Goal: Contribute content: Contribute content

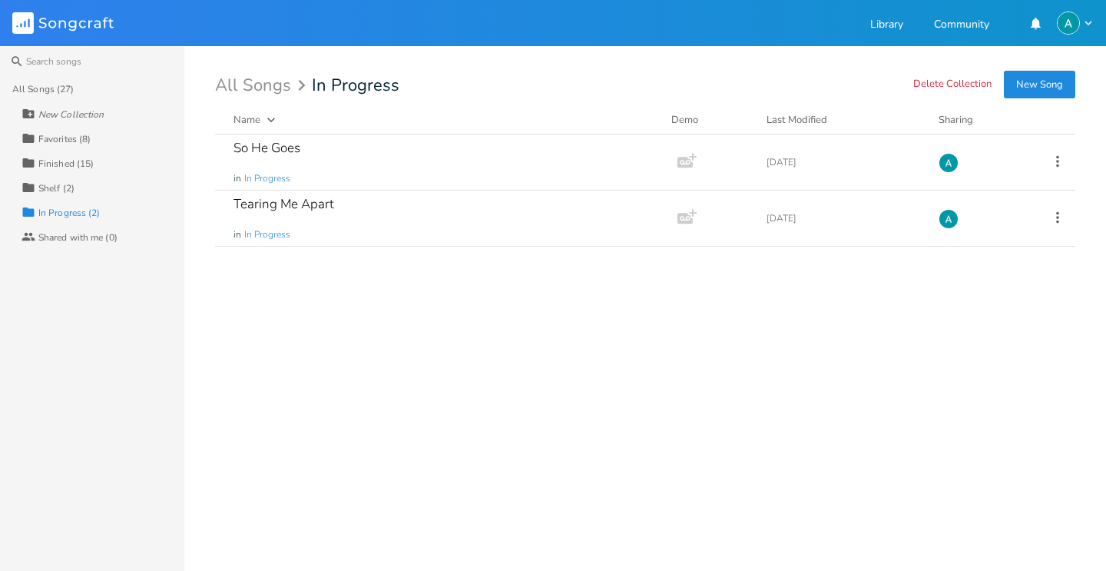
click at [1045, 88] on button "New Song" at bounding box center [1039, 85] width 71 height 28
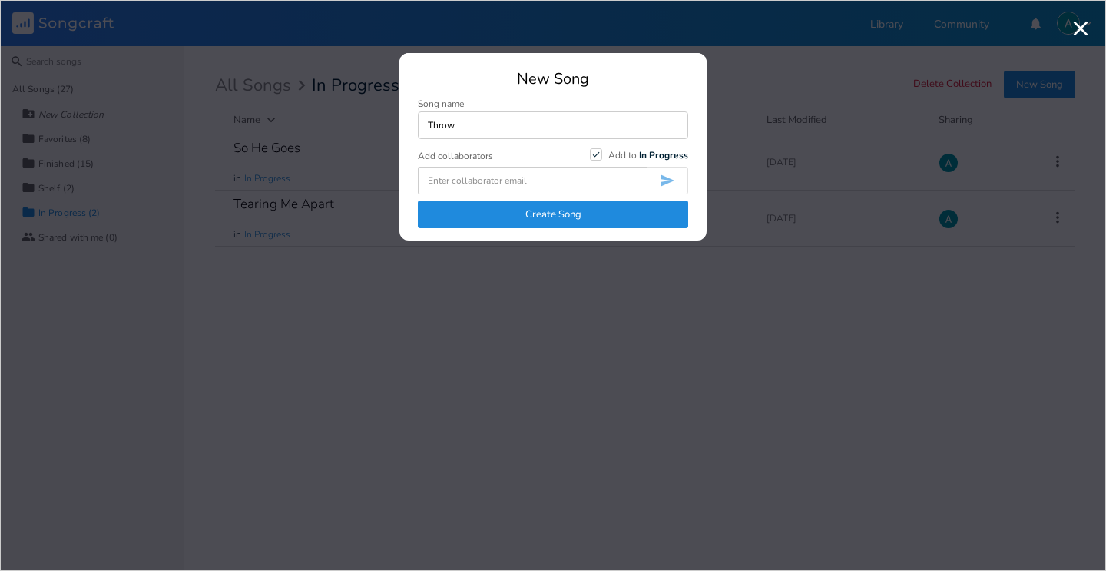
type input "Throw"
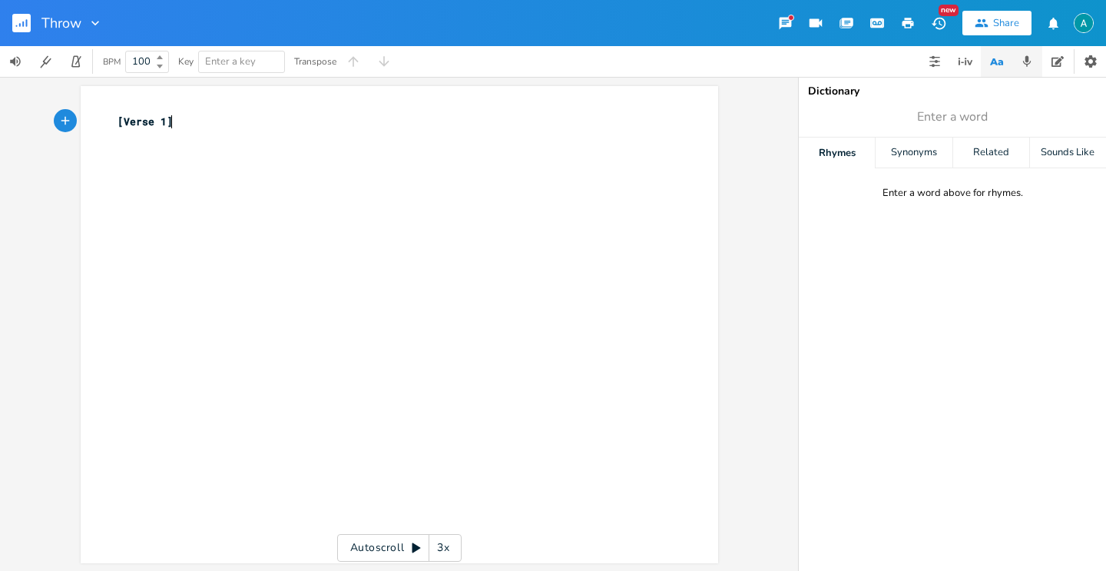
click at [1024, 60] on icon "button" at bounding box center [1027, 61] width 8 height 11
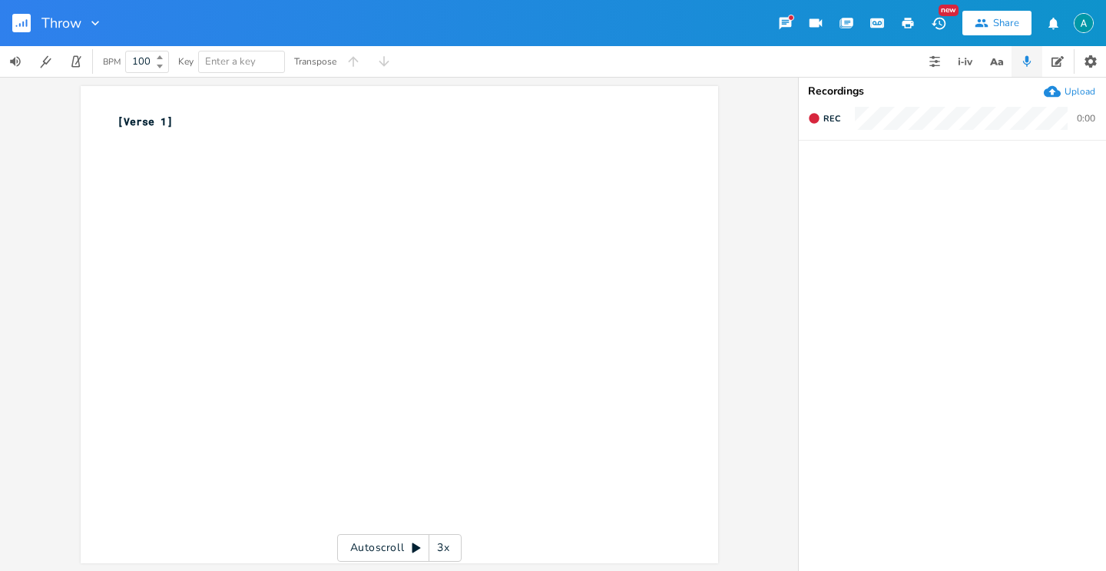
click at [1059, 90] on icon "button" at bounding box center [1052, 91] width 17 height 17
click at [836, 176] on icon "button" at bounding box center [835, 174] width 14 height 14
click at [259, 135] on pre "​" at bounding box center [391, 138] width 554 height 16
type textarea "Em C G D"
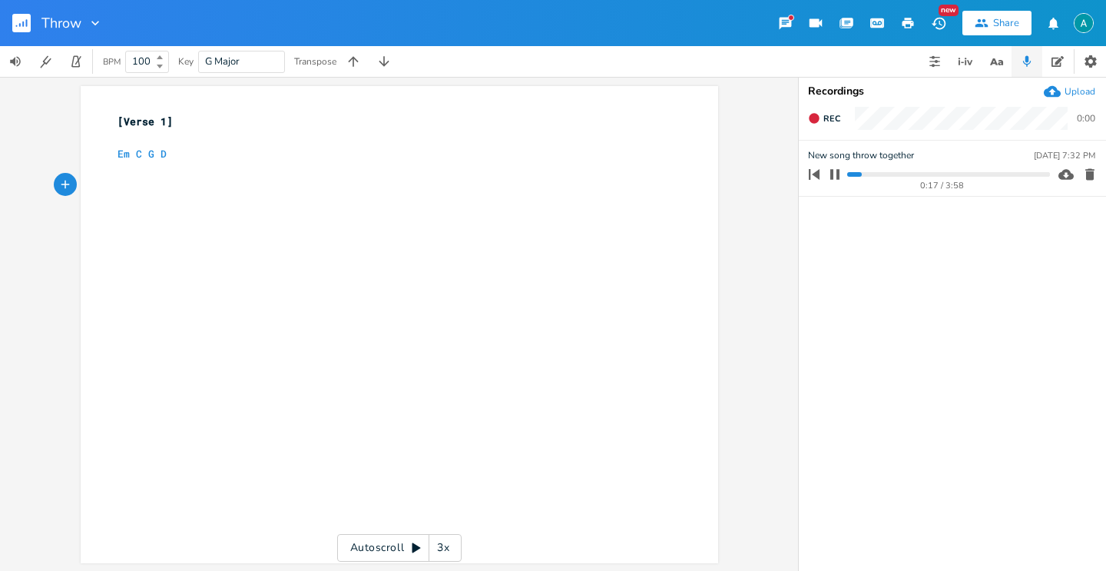
click at [846, 172] on div "0:17 / 3:58" at bounding box center [926, 174] width 247 height 25
click at [849, 174] on progress at bounding box center [948, 174] width 202 height 5
click at [169, 177] on pre "​" at bounding box center [391, 185] width 554 height 16
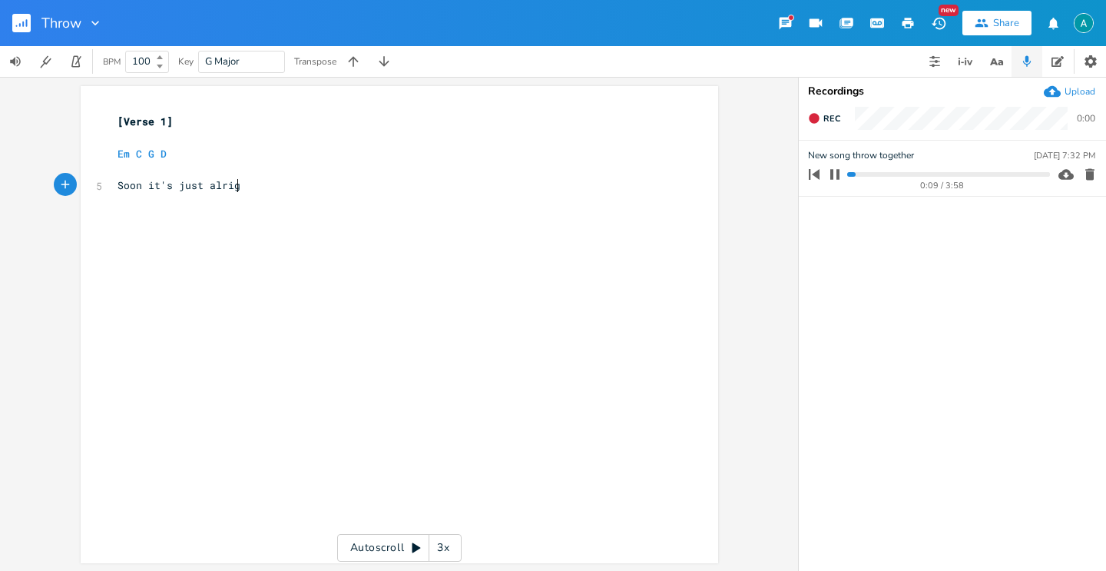
type textarea "Soon it's just alright"
click at [852, 171] on div "0:13 / 3:58" at bounding box center [926, 174] width 247 height 25
click at [849, 176] on progress at bounding box center [948, 174] width 202 height 5
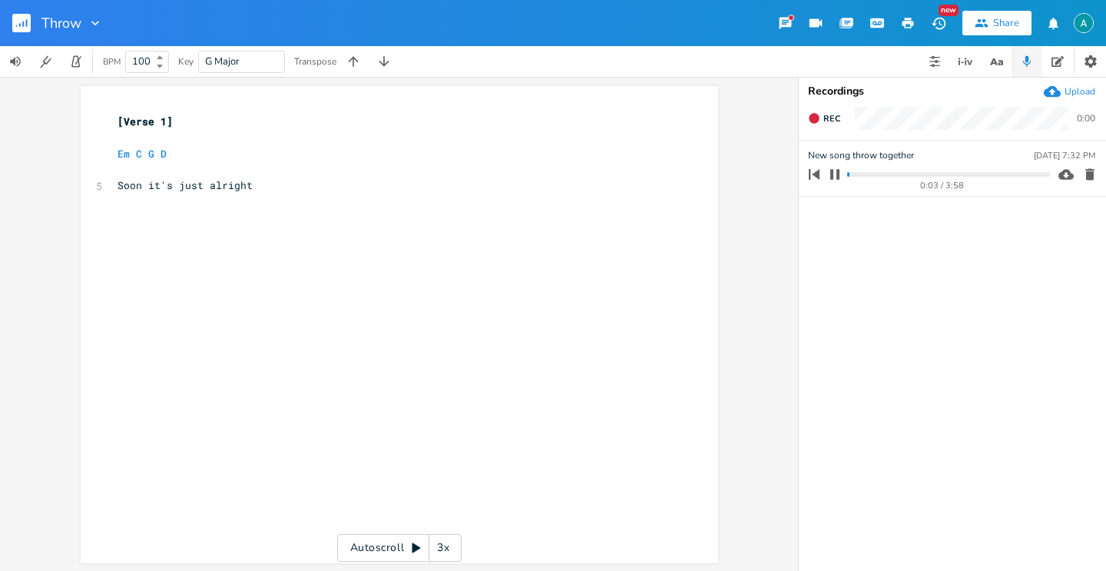
click at [225, 224] on pre "​" at bounding box center [391, 218] width 554 height 16
type textarea "Something new"
click at [832, 170] on icon "button" at bounding box center [834, 174] width 9 height 10
click at [256, 234] on pre "​" at bounding box center [391, 234] width 554 height 16
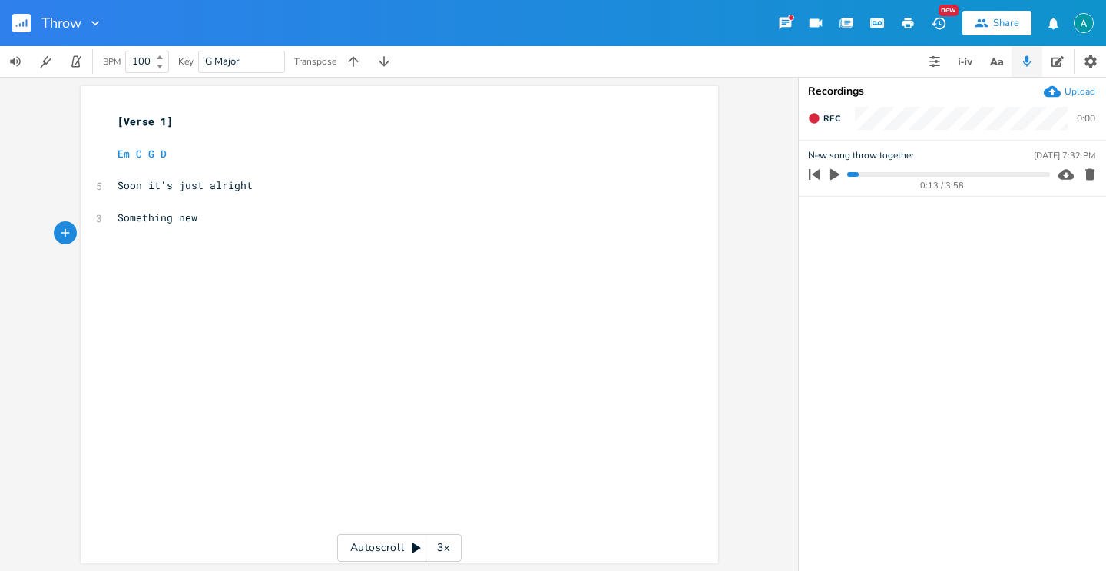
click at [256, 229] on pre "​" at bounding box center [391, 234] width 554 height 16
click at [260, 224] on pre "Something new" at bounding box center [391, 218] width 554 height 16
type textarea "came back tonibht"
type textarea "ght"
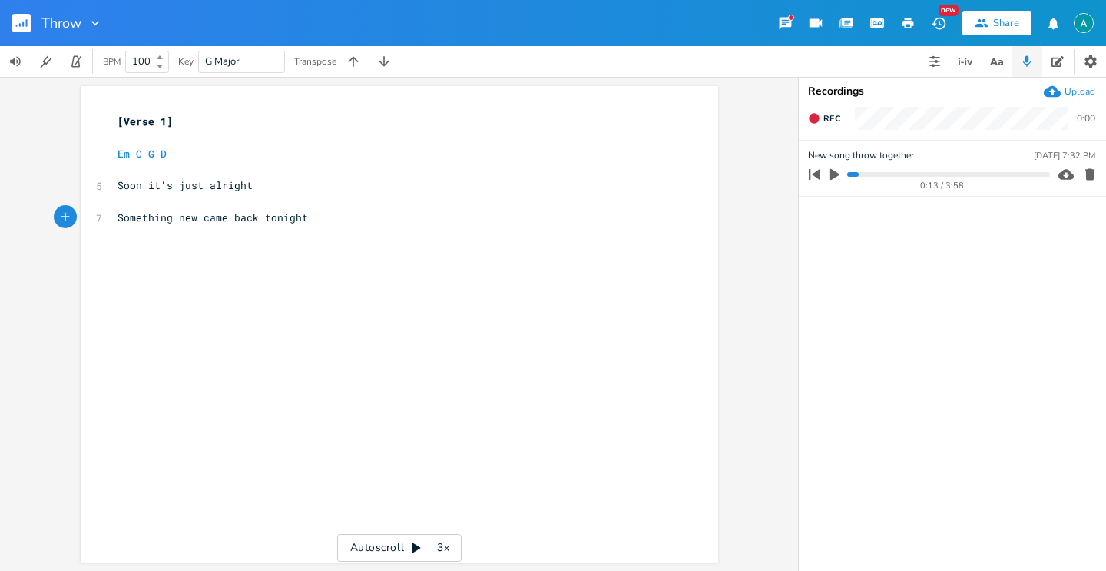
scroll to position [0, 17]
click at [835, 166] on button "button" at bounding box center [835, 174] width 20 height 25
click at [853, 174] on progress at bounding box center [948, 174] width 202 height 5
click at [348, 222] on pre "Something new came back tonight" at bounding box center [391, 218] width 554 height 16
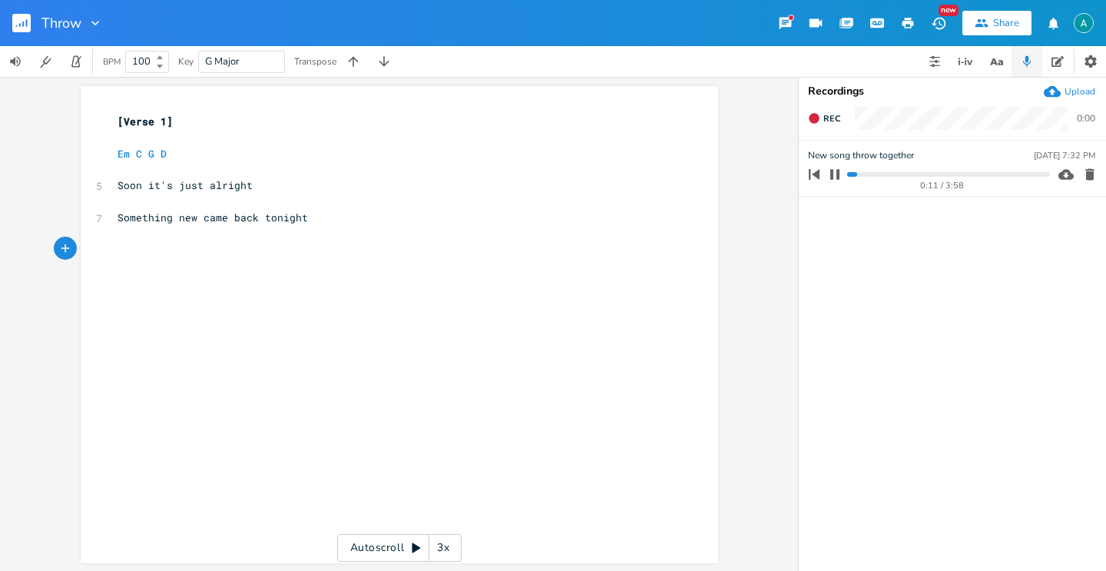
click at [849, 175] on progress at bounding box center [948, 174] width 202 height 5
click at [328, 211] on pre "Something new came back tonight" at bounding box center [391, 218] width 554 height 16
click at [837, 176] on icon "button" at bounding box center [834, 174] width 9 height 10
click at [137, 249] on pre "​" at bounding box center [391, 249] width 554 height 16
type textarea "I"
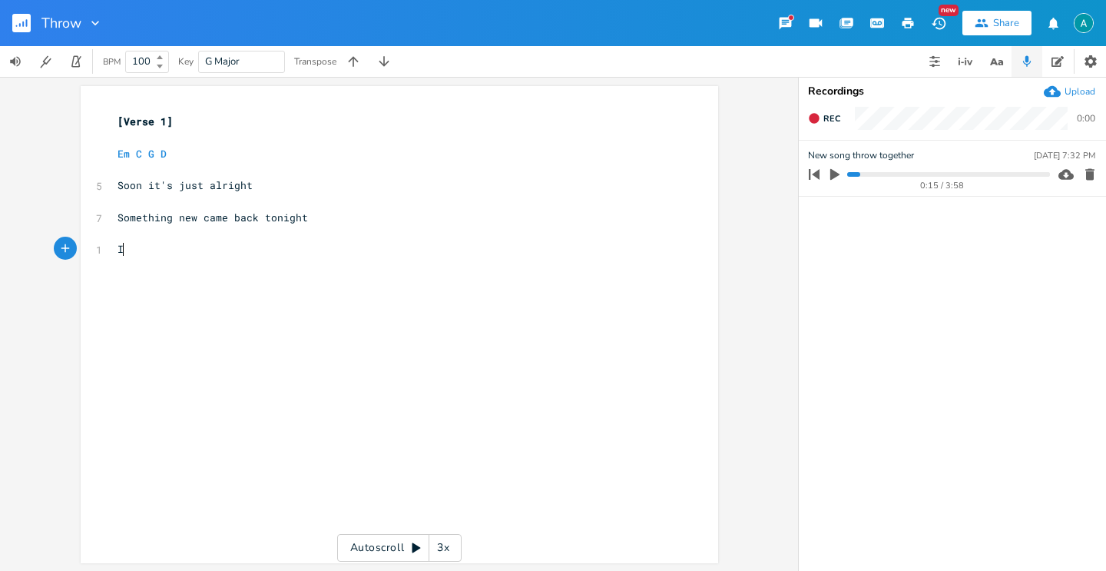
scroll to position [0, 2]
type textarea "Turns to black"
type textarea "Like an att"
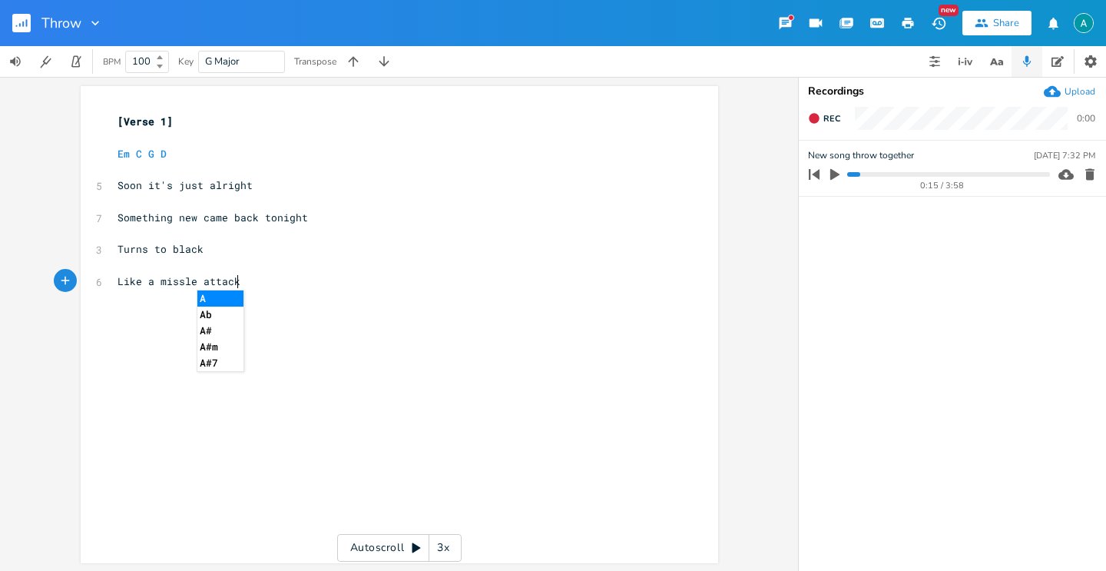
type textarea "missle attack"
click at [292, 146] on pre "Em C G D" at bounding box center [391, 154] width 554 height 16
click at [290, 154] on pre "Em C G D" at bounding box center [391, 154] width 554 height 16
type textarea "D7"
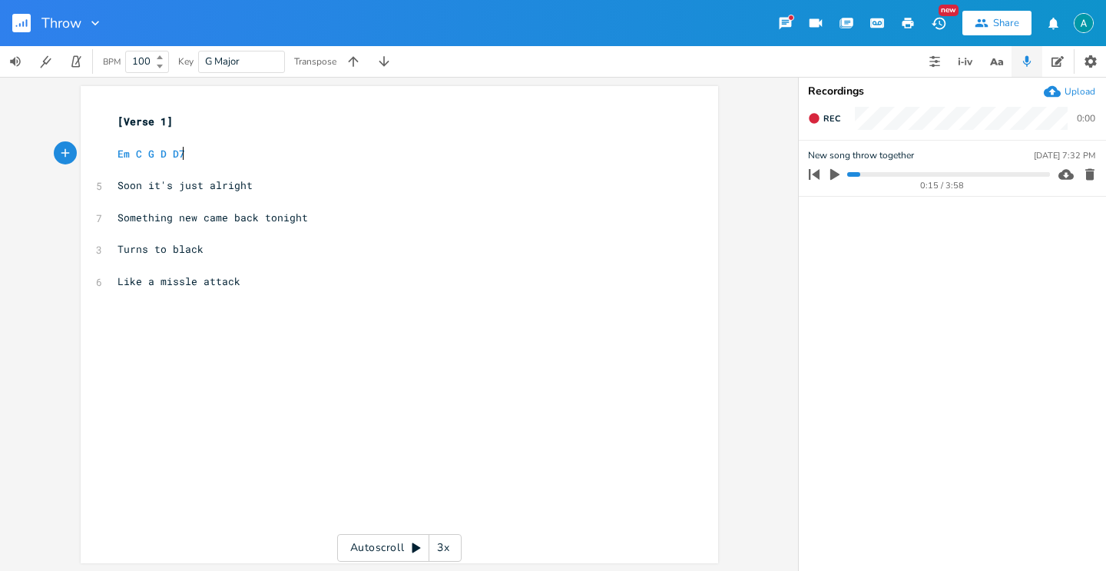
scroll to position [0, 18]
click at [236, 250] on pre "Turns to black" at bounding box center [391, 249] width 554 height 16
type textarea "turns"
type textarea "it back"
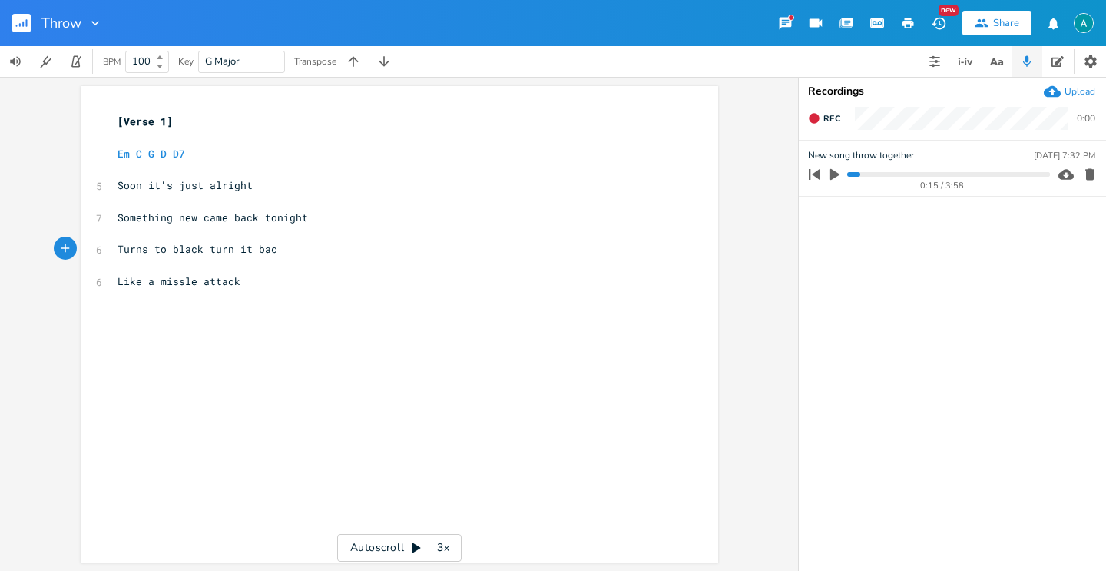
scroll to position [0, 34]
click at [852, 175] on progress at bounding box center [948, 174] width 202 height 5
click at [830, 174] on icon "button" at bounding box center [834, 175] width 9 height 12
click at [213, 283] on span "Like a missle attack" at bounding box center [178, 281] width 123 height 14
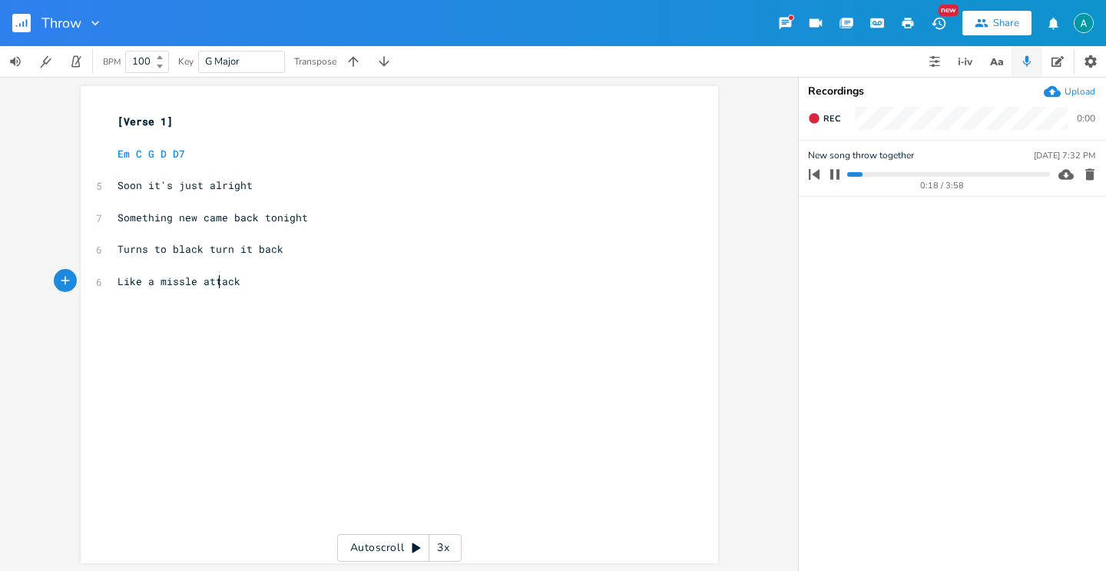
click at [213, 283] on span "Like a missle attack" at bounding box center [178, 281] width 123 height 14
type textarea "Like a missle attack"
click at [213, 283] on span "Like a missle attack" at bounding box center [178, 281] width 123 height 14
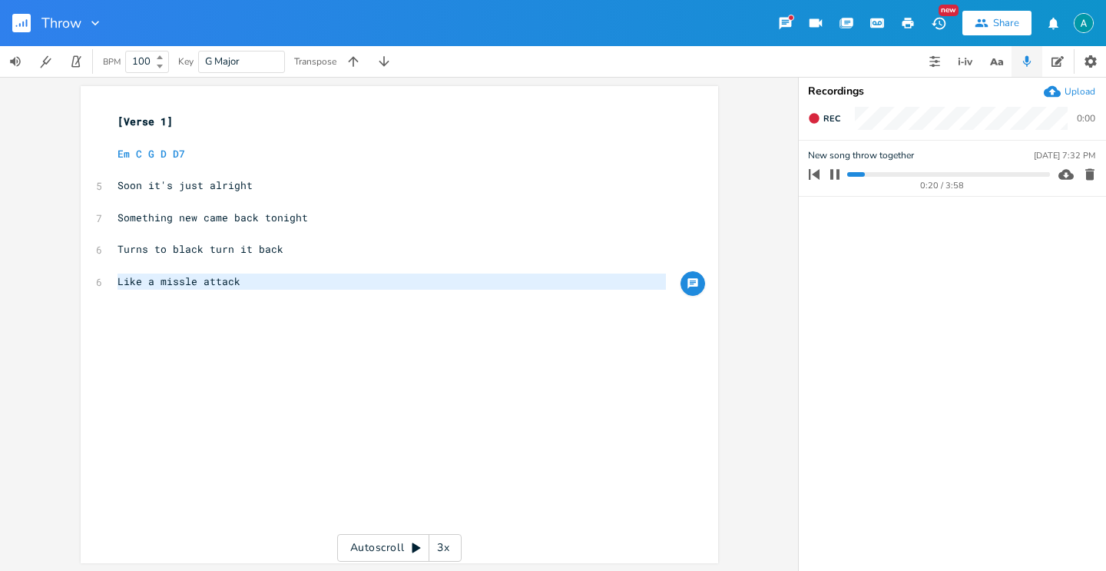
click at [833, 177] on icon "button" at bounding box center [835, 174] width 12 height 12
click at [126, 283] on span "Like a missle attack" at bounding box center [178, 281] width 123 height 14
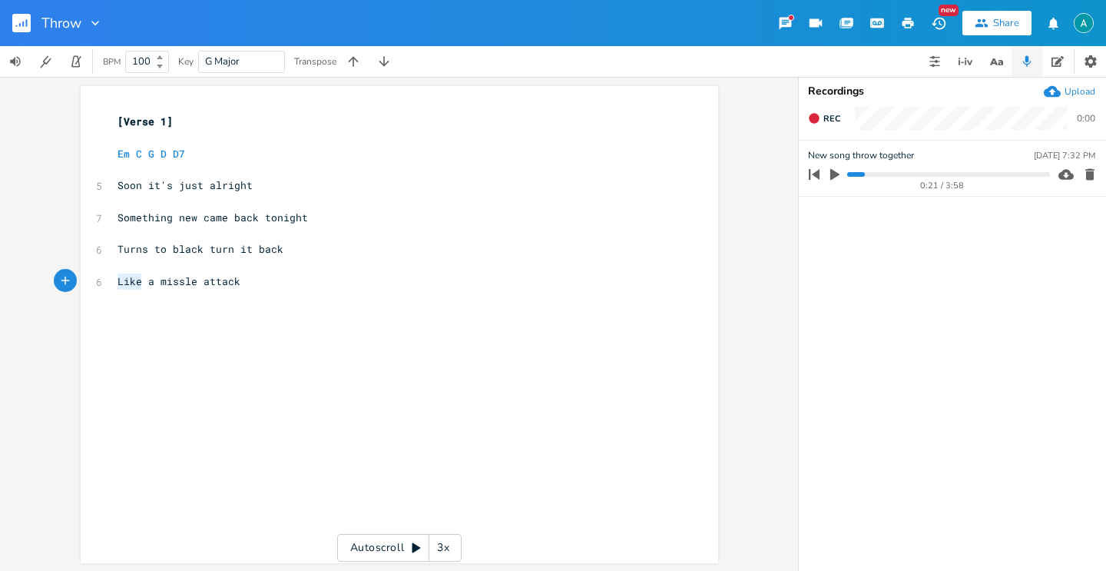
click at [126, 283] on span "Like a missle attack" at bounding box center [178, 281] width 123 height 14
type textarea "So this ships not a"
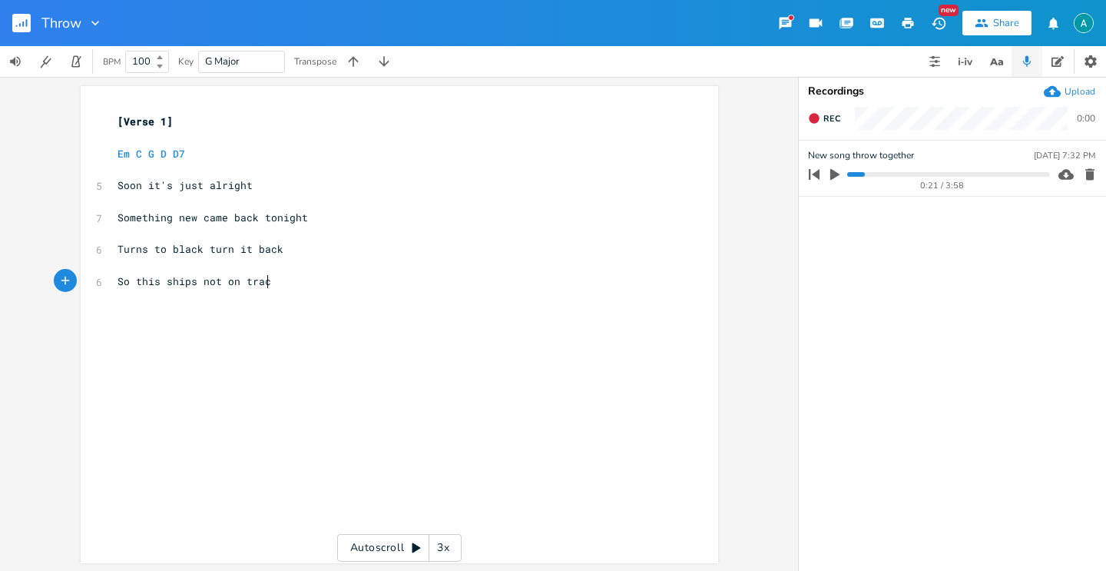
type textarea "on track"
click at [202, 276] on span "So this ships not on track" at bounding box center [197, 281] width 160 height 14
type textarea "just"
click at [457, 319] on pre "​" at bounding box center [391, 314] width 554 height 16
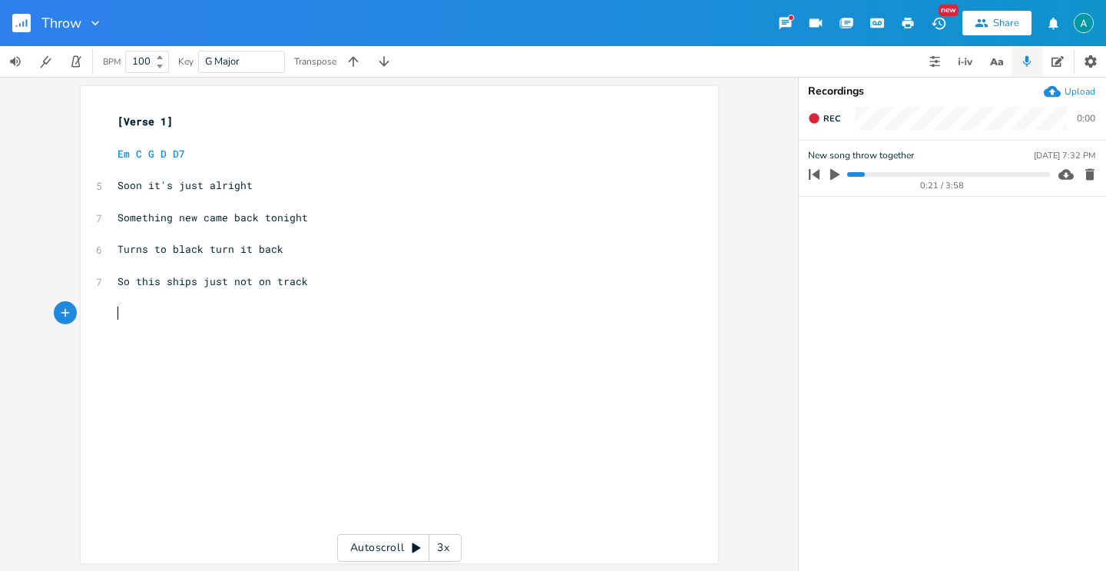
click at [836, 177] on icon "button" at bounding box center [835, 174] width 14 height 14
click at [832, 174] on icon "button" at bounding box center [834, 174] width 9 height 10
click at [166, 283] on span "So this ships just not on track" at bounding box center [212, 281] width 190 height 14
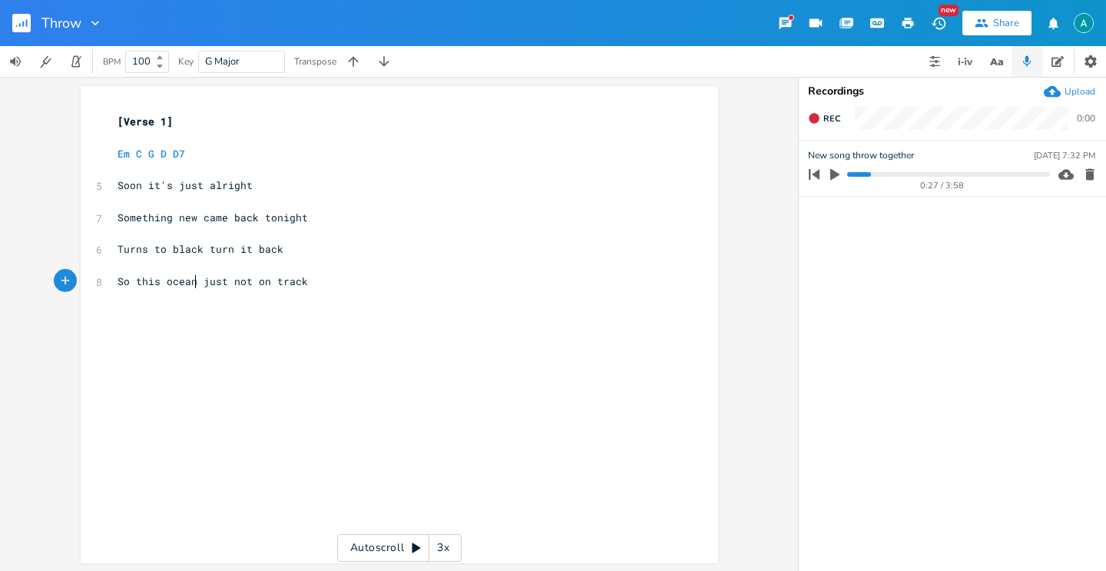
type textarea "oceans"
click at [218, 278] on span "So this oceans just not on track" at bounding box center [215, 281] width 197 height 14
type textarea "just"
click at [218, 278] on span "So this oceans just not on track" at bounding box center [215, 281] width 197 height 14
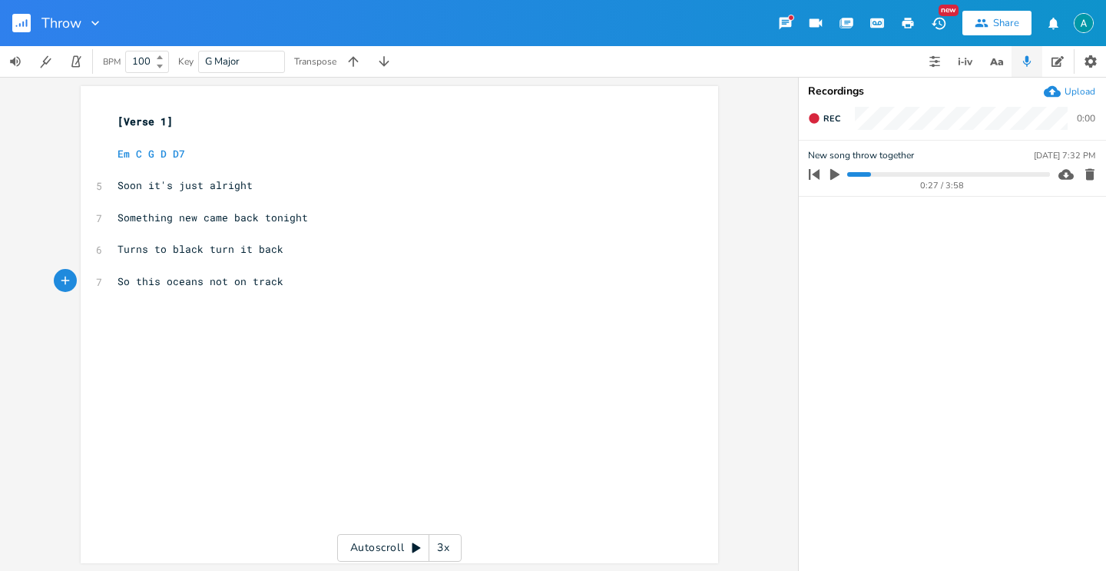
click at [829, 176] on icon "button" at bounding box center [835, 174] width 14 height 14
click at [833, 176] on icon "button" at bounding box center [835, 174] width 12 height 12
click at [321, 279] on pre "So this oceans not on track" at bounding box center [391, 281] width 554 height 16
type textarea "Rush thi"
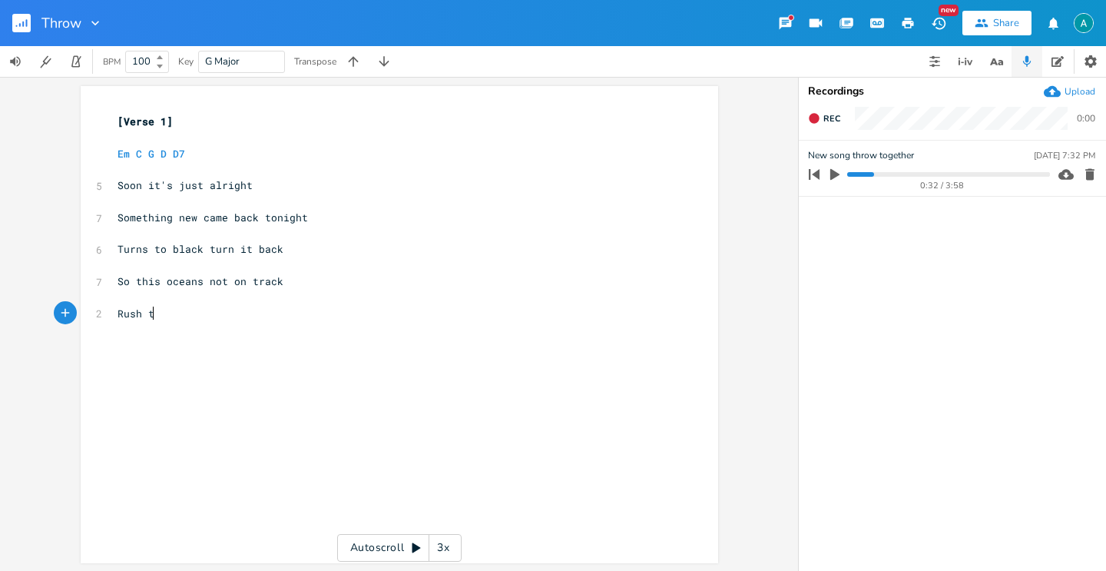
scroll to position [0, 36]
type textarea "this room"
type textarea "already"
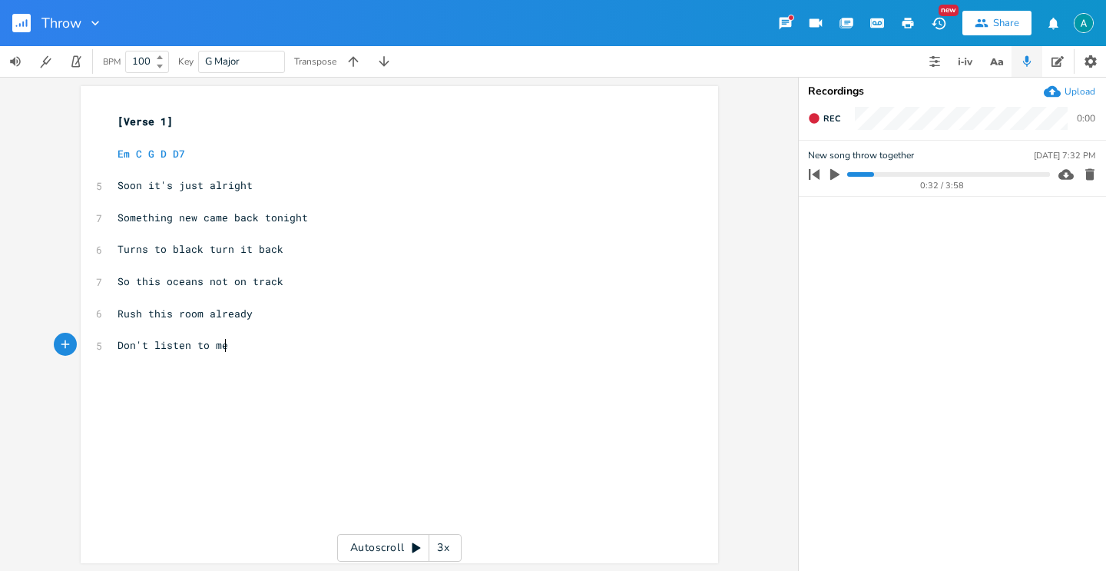
type textarea "Don't listen to me"
click at [829, 175] on icon "button" at bounding box center [835, 174] width 14 height 14
click at [871, 176] on progress at bounding box center [948, 174] width 202 height 5
click at [834, 177] on icon "button" at bounding box center [835, 174] width 12 height 12
click at [274, 369] on pre "​" at bounding box center [391, 377] width 554 height 16
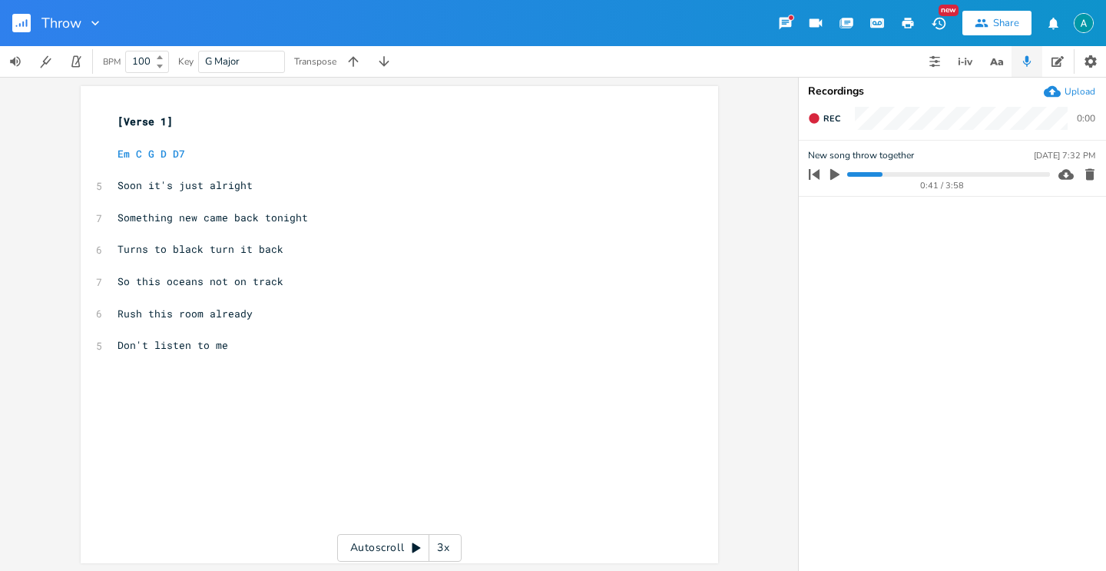
scroll to position [0, 0]
type textarea "[]"
type textarea "Pre-Chorus"
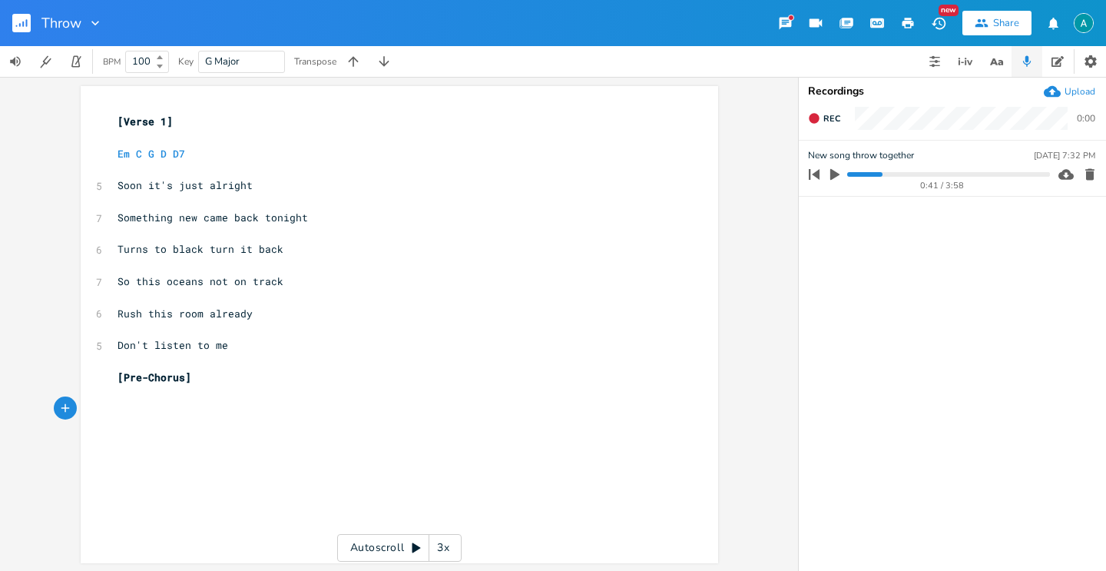
click at [837, 171] on icon "button" at bounding box center [835, 174] width 14 height 14
click at [832, 170] on icon "button" at bounding box center [834, 174] width 9 height 10
click at [313, 417] on div "x [Verse 1] ​ Em C G D D7 ​ 5 Soon it's just alright ​ 7 Something new came bac…" at bounding box center [391, 265] width 554 height 309
click at [168, 277] on span "So this oceans not on track" at bounding box center [200, 281] width 166 height 14
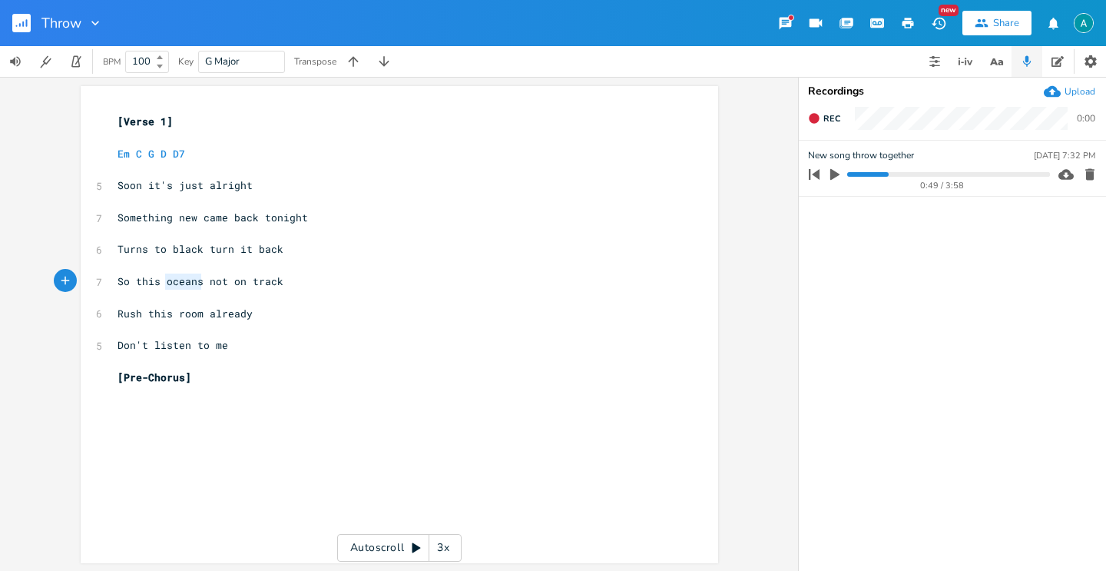
click at [168, 277] on span "So this oceans not on track" at bounding box center [200, 281] width 166 height 14
type textarea "ships"
type textarea "just"
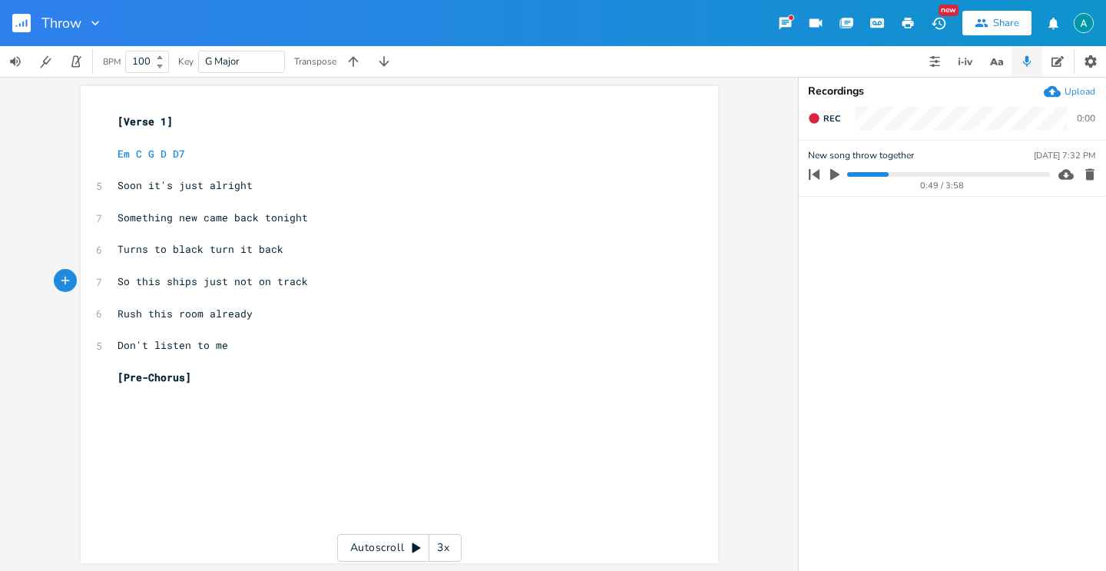
click at [347, 448] on div "x [Verse 1] ​ Em C G D D7 ​ 5 Soon it's just alright ​ 7 Something new came bac…" at bounding box center [410, 339] width 593 height 457
type textarea "D"
type textarea "C D D7"
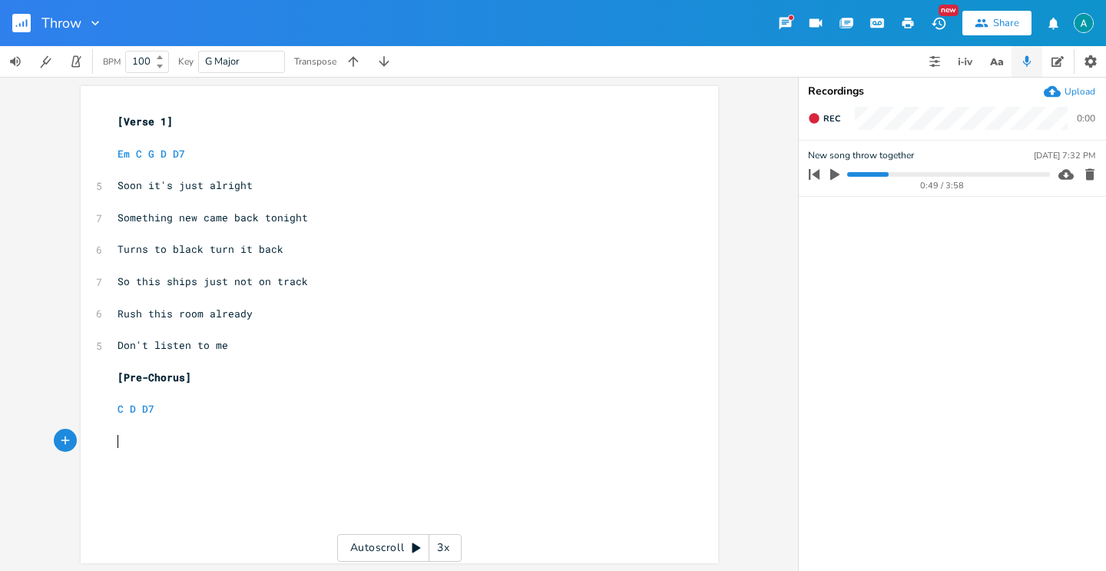
type textarea "Oh"
click at [837, 170] on icon "button" at bounding box center [835, 174] width 14 height 14
click at [415, 459] on div "x [Verse 1] ​ Em C G D D7 ​ 5 Soon it's just alright ​ 7 Something new came bac…" at bounding box center [410, 339] width 593 height 457
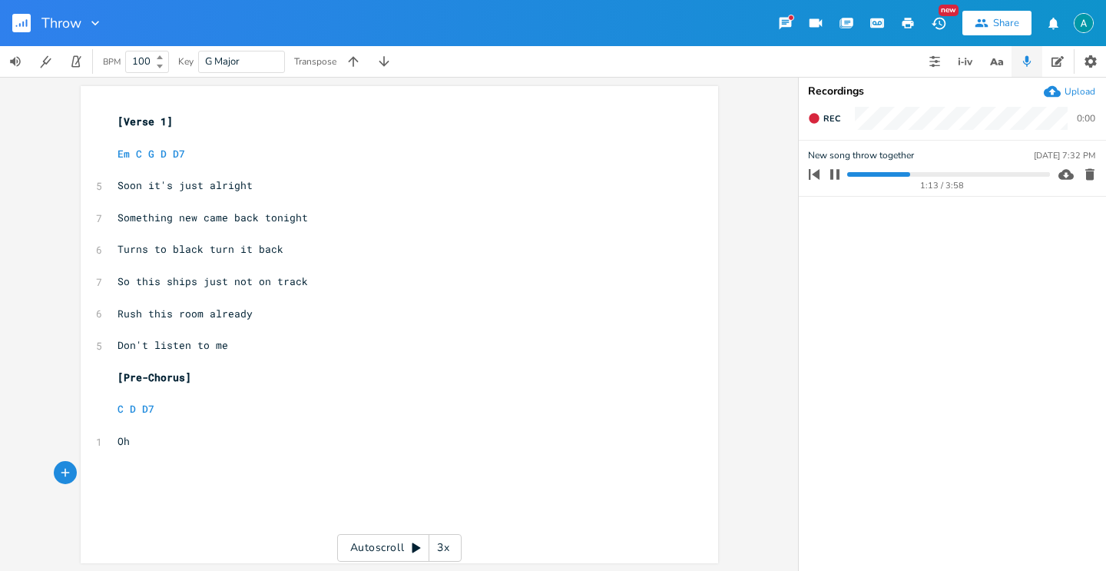
type textarea "[]"
type textarea "Chorus"
click at [189, 386] on pre "​" at bounding box center [391, 394] width 554 height 16
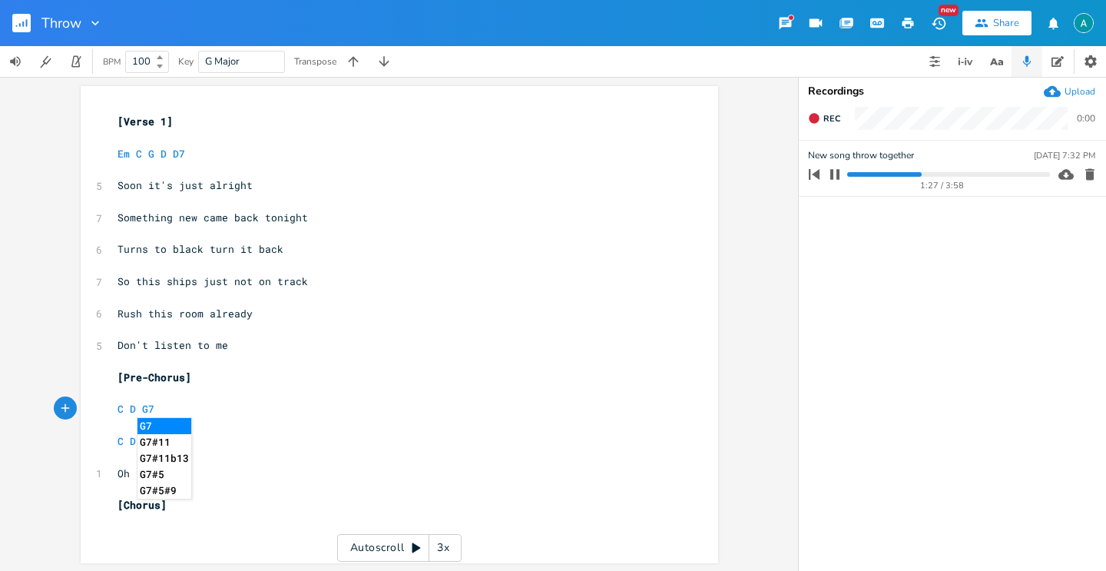
type textarea "C D G7"
click at [835, 179] on icon "button" at bounding box center [835, 174] width 12 height 12
click at [410, 389] on pre "​" at bounding box center [391, 394] width 554 height 16
click at [400, 408] on pre "C D G7" at bounding box center [391, 409] width 554 height 16
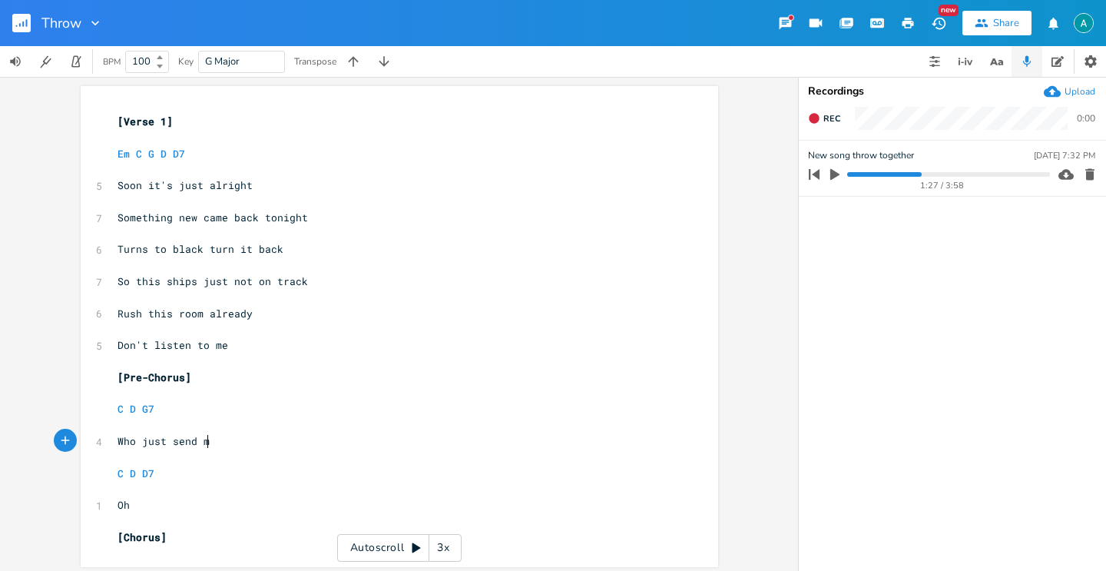
type textarea "Who just send me"
click at [215, 418] on pre "​" at bounding box center [391, 425] width 554 height 16
type textarea "C D G7"
type textarea "D"
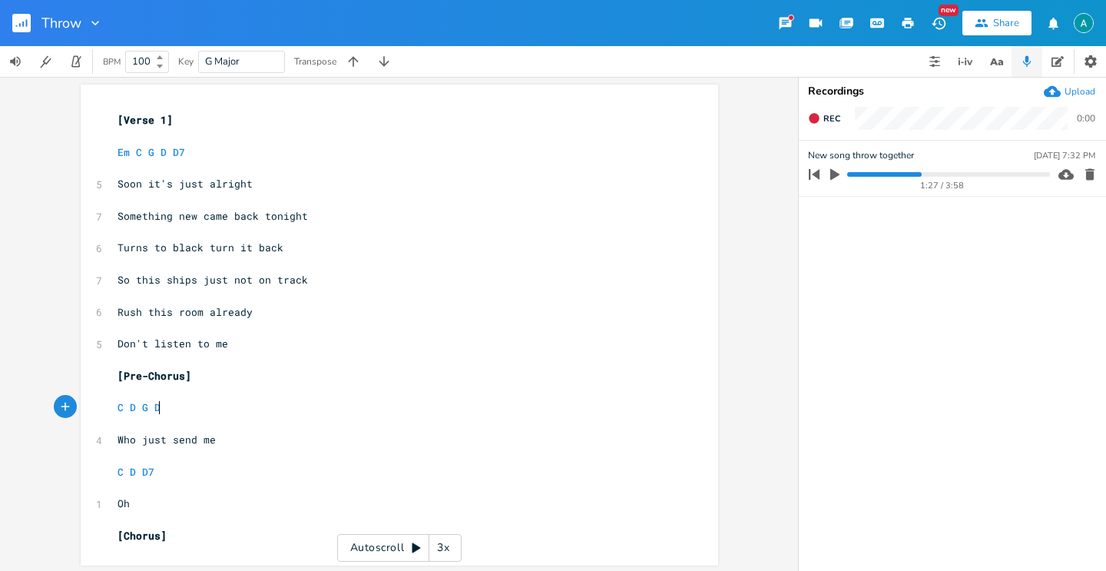
scroll to position [5, 0]
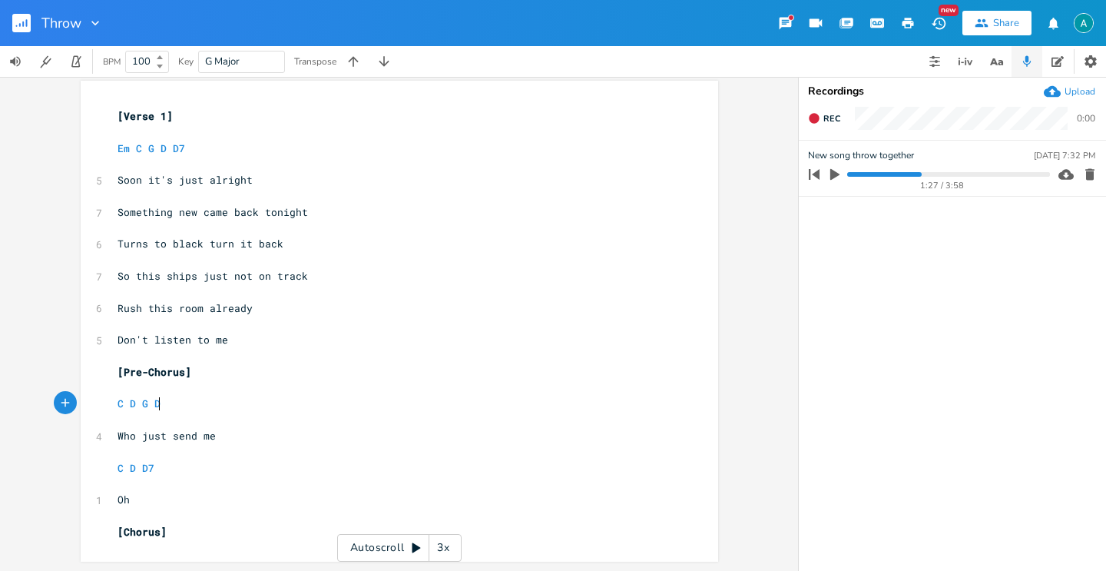
click at [240, 535] on pre "[Chorus]" at bounding box center [391, 532] width 554 height 16
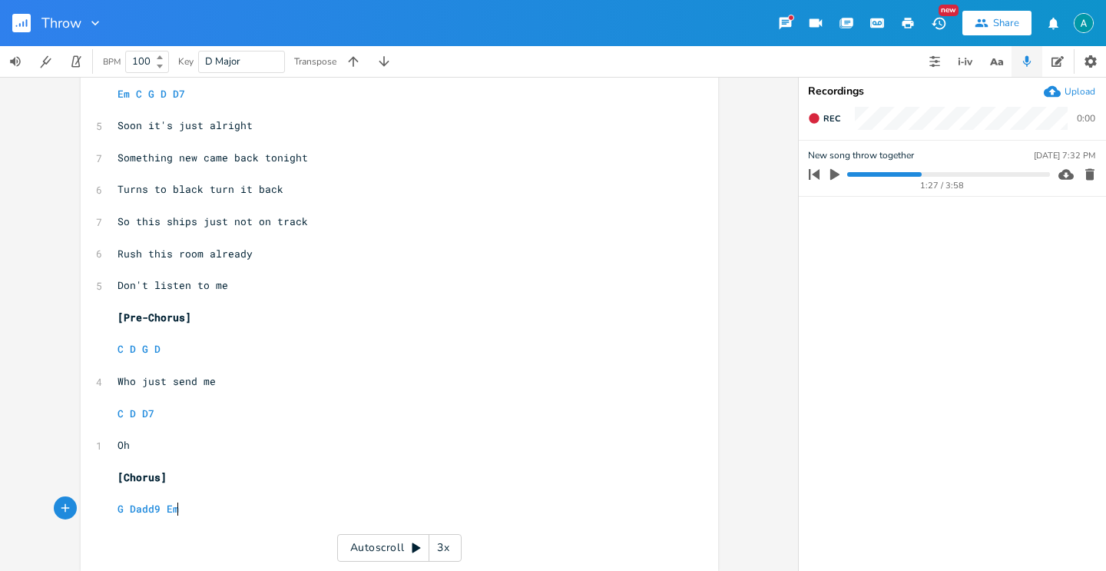
scroll to position [0, 60]
type textarea "G Dadd9 Em C"
click at [293, 392] on pre "​" at bounding box center [391, 397] width 554 height 16
click at [233, 511] on pre "G Dadd9 Em C" at bounding box center [391, 509] width 554 height 16
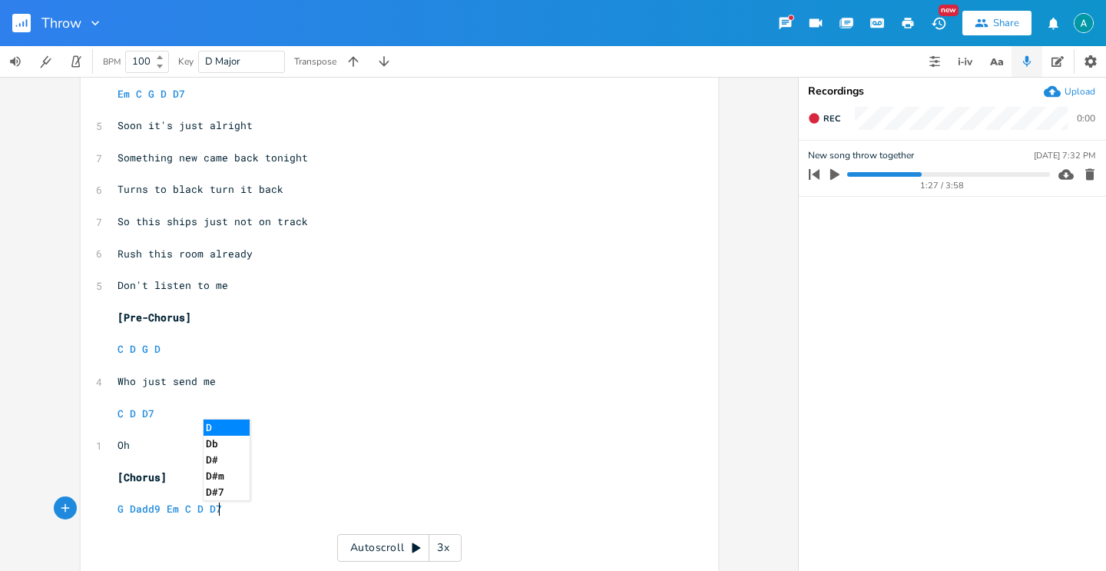
type textarea "D D7"
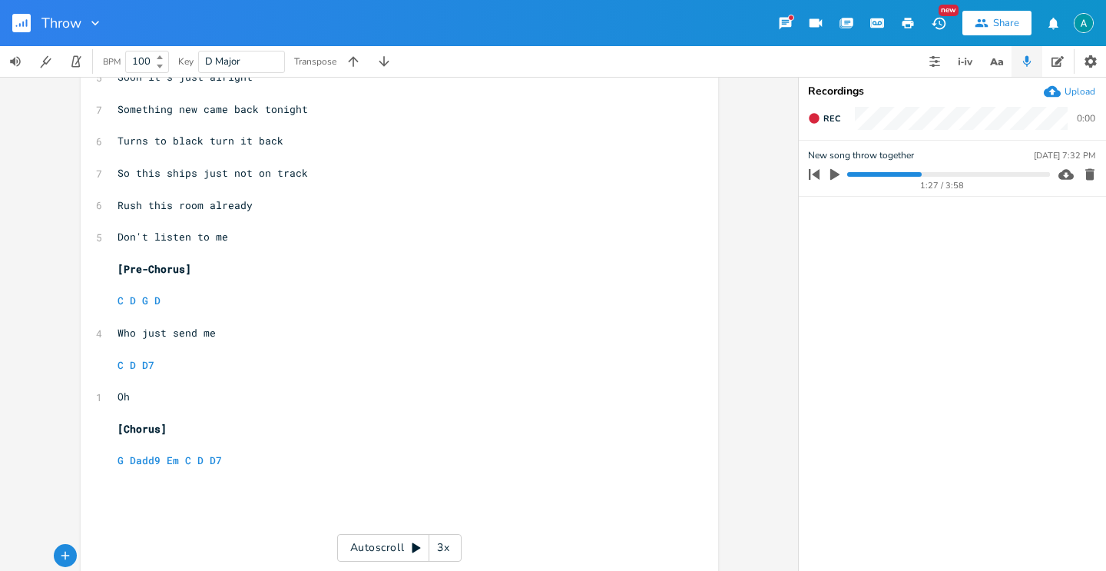
click at [151, 395] on pre "Oh" at bounding box center [391, 397] width 554 height 16
type textarea "oceans die to"
type textarea "slowly"
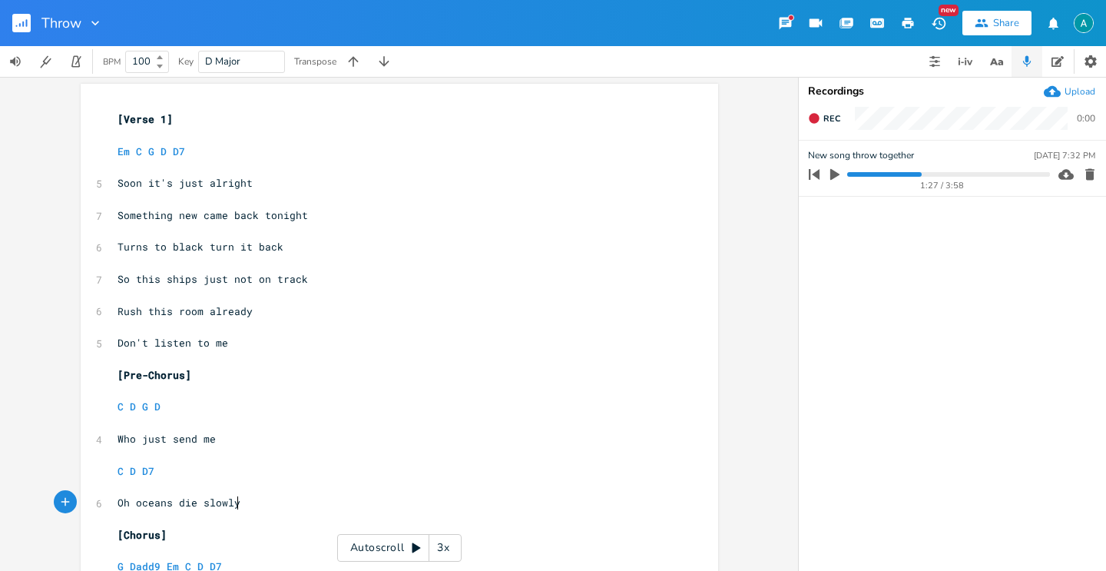
scroll to position [3, 0]
